Goal: Task Accomplishment & Management: Manage account settings

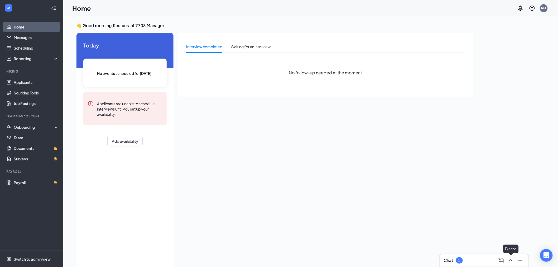
click at [514, 259] on button at bounding box center [510, 260] width 8 height 8
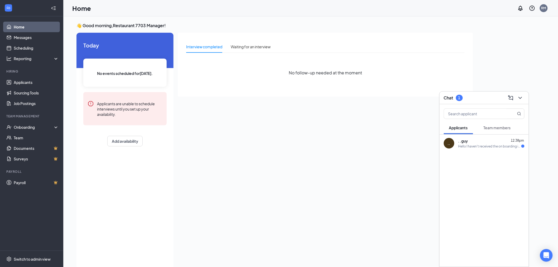
click at [485, 129] on span "Team members" at bounding box center [496, 127] width 27 height 5
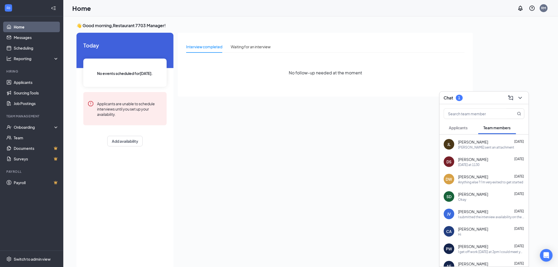
scroll to position [29, 0]
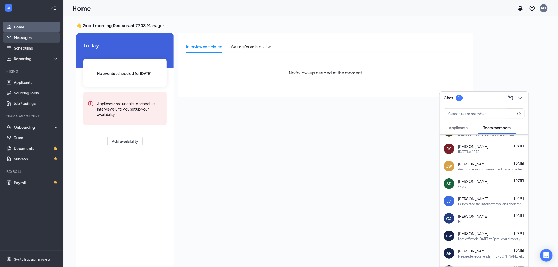
click at [28, 36] on link "Messages" at bounding box center [36, 37] width 45 height 11
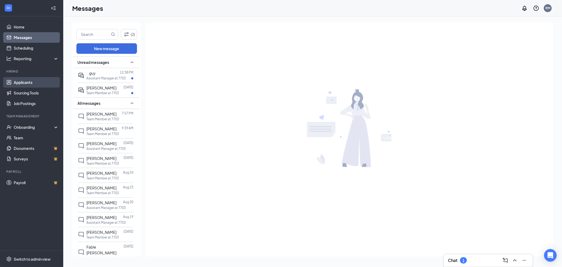
click at [29, 82] on link "Applicants" at bounding box center [36, 82] width 45 height 11
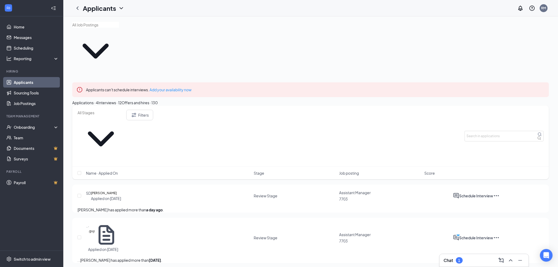
scroll to position [25, 0]
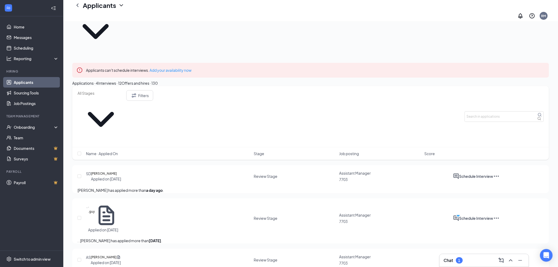
click at [122, 80] on div "Interviews · 12" at bounding box center [109, 83] width 23 height 6
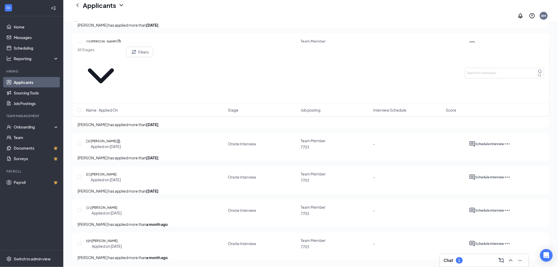
scroll to position [343, 0]
click at [158, 22] on button "Offers and hires · 130" at bounding box center [140, 19] width 36 height 6
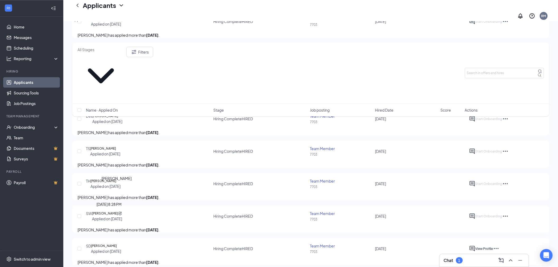
scroll to position [586, 0]
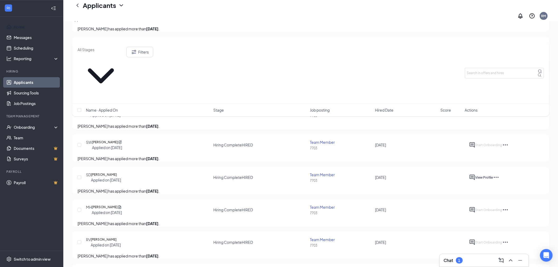
drag, startPoint x: 25, startPoint y: 27, endPoint x: 180, endPoint y: 26, distance: 154.7
click at [25, 27] on link "Home" at bounding box center [36, 27] width 45 height 11
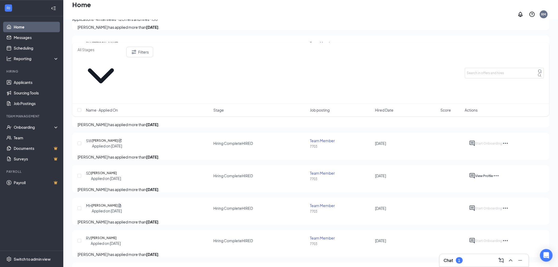
scroll to position [11, 0]
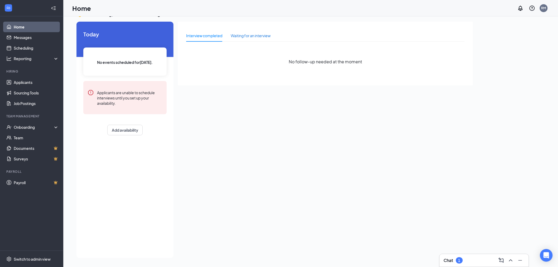
click at [257, 37] on div "Waiting for an interview" at bounding box center [251, 36] width 40 height 6
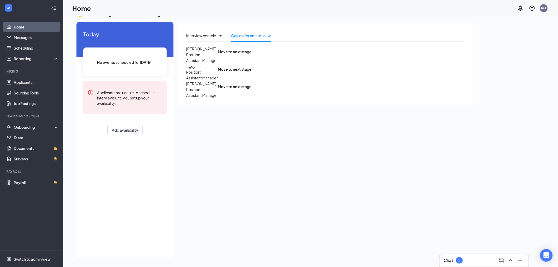
click at [218, 81] on span "Position: Assistant Manager" at bounding box center [202, 75] width 32 height 12
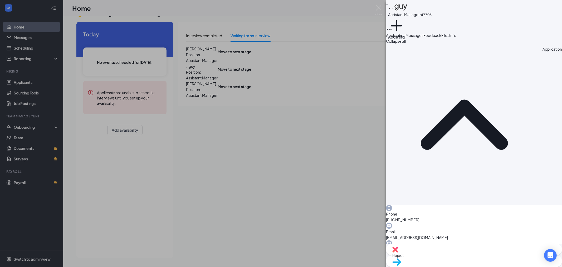
click at [319, 154] on div ".. . .guy Assistant Manager at 7703 Add a tag Application Messages Feedback Fil…" at bounding box center [281, 133] width 562 height 267
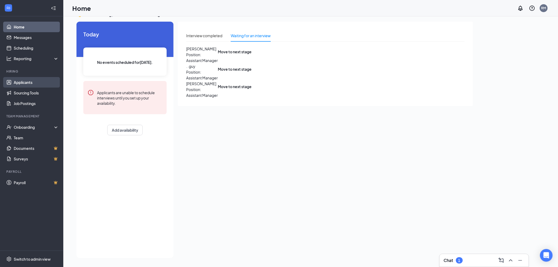
click at [27, 86] on link "Applicants" at bounding box center [36, 82] width 45 height 11
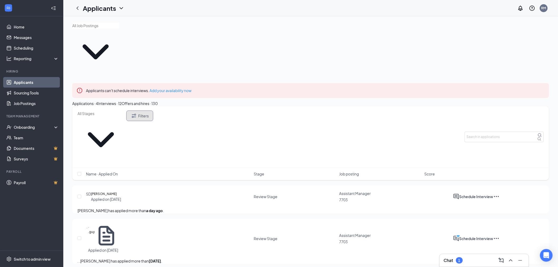
click at [136, 114] on icon "Filter" at bounding box center [134, 116] width 4 height 4
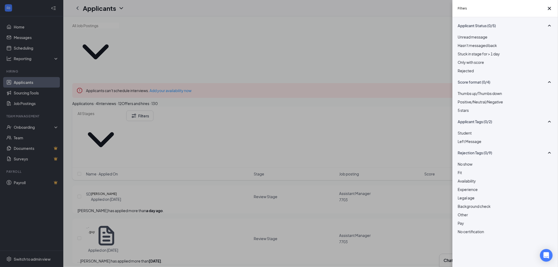
click at [386, 23] on div "Filters Applicant Status (0/5) Unread message Hasn't messaged back Stuck in sta…" at bounding box center [279, 133] width 558 height 267
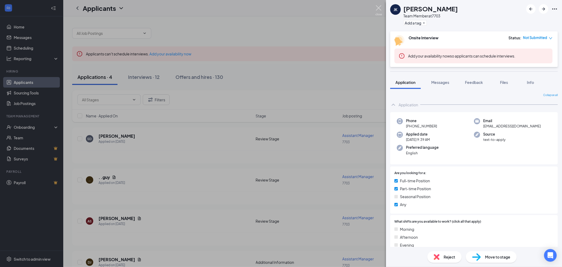
click at [378, 7] on img at bounding box center [379, 10] width 7 height 10
